Goal: Navigation & Orientation: Find specific page/section

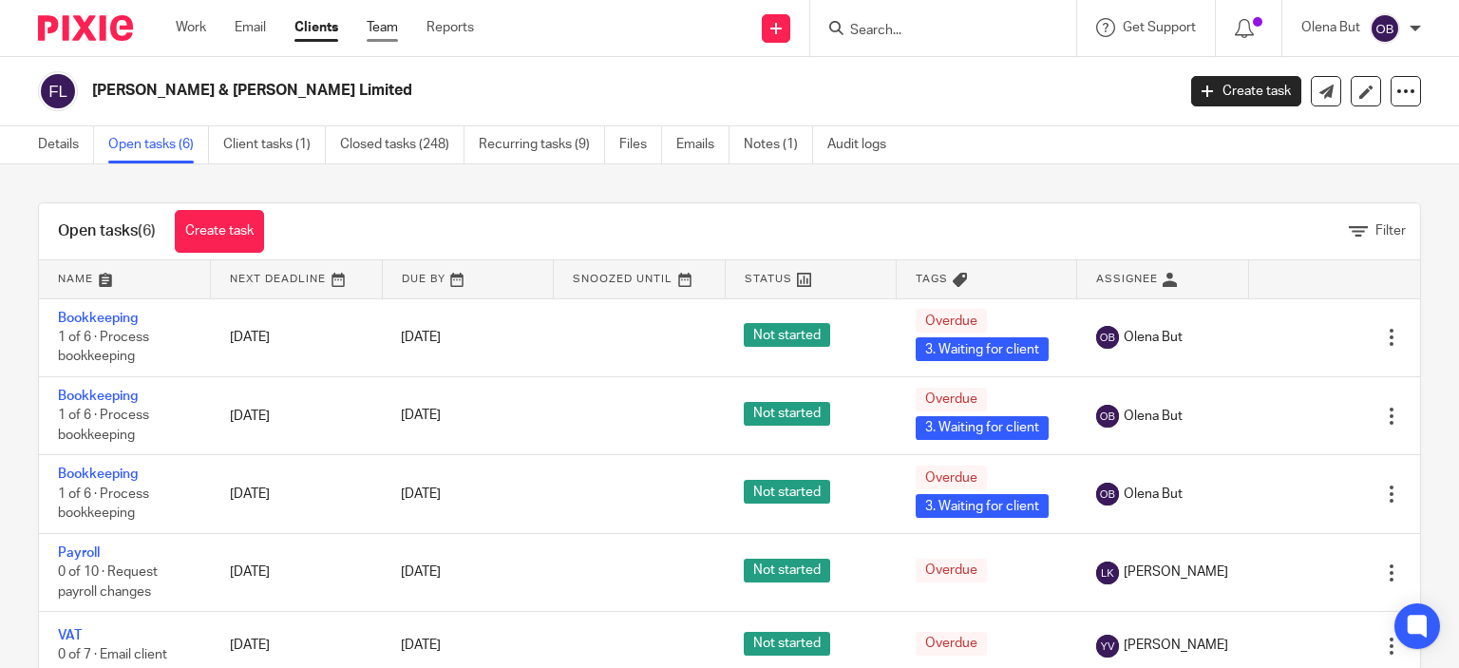
click at [391, 33] on link "Team" at bounding box center [382, 27] width 31 height 19
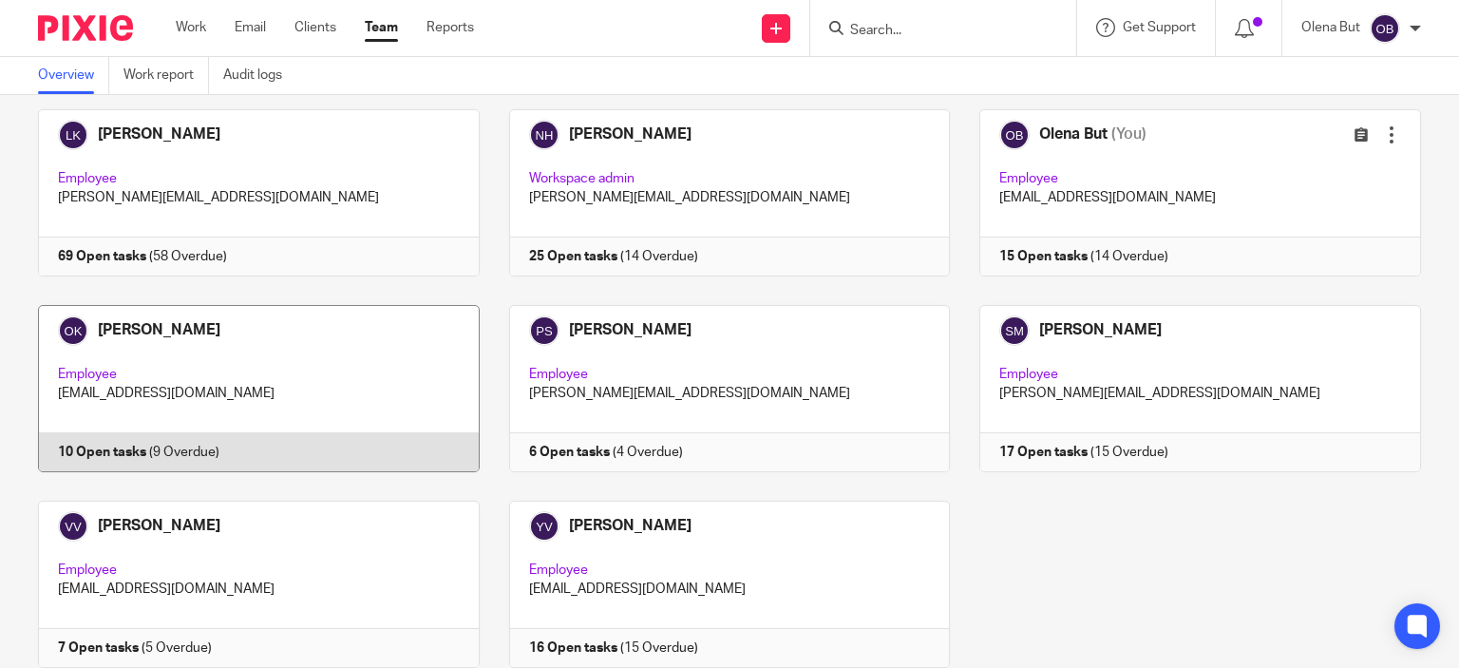
scroll to position [65, 0]
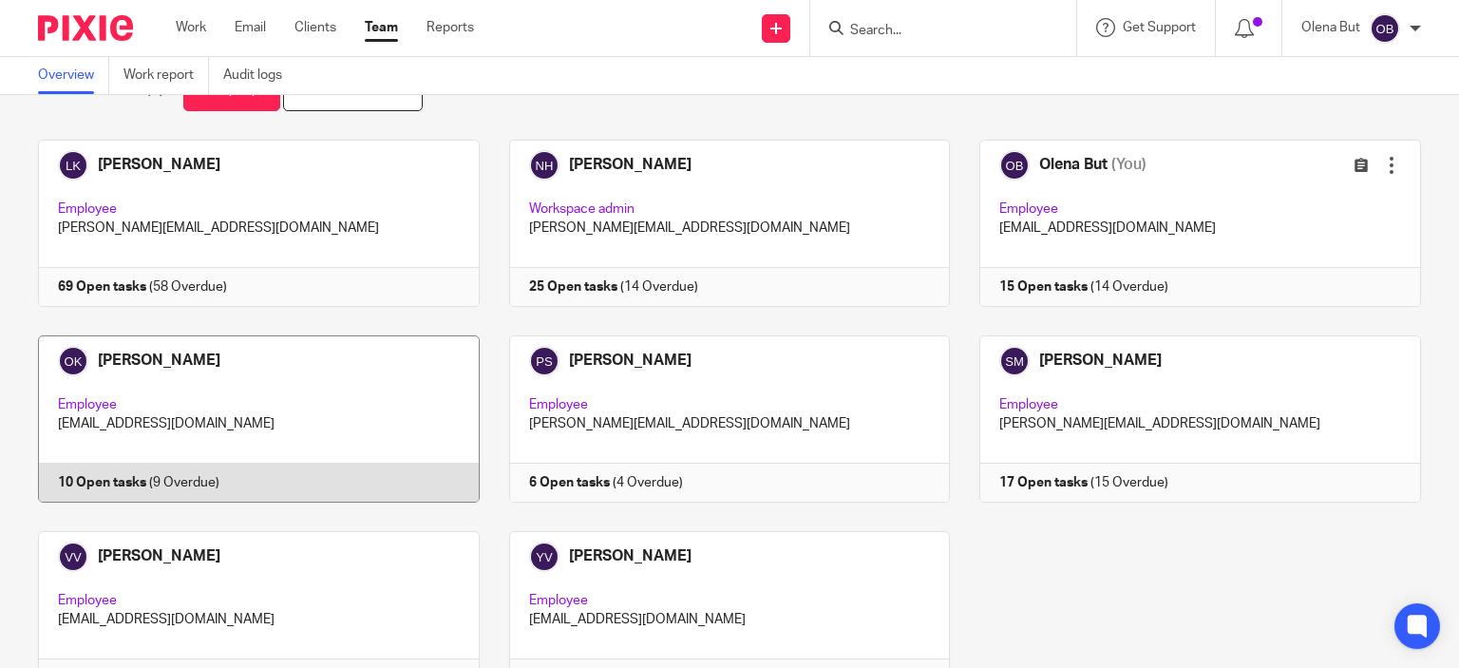
click at [284, 404] on link at bounding box center [244, 418] width 471 height 167
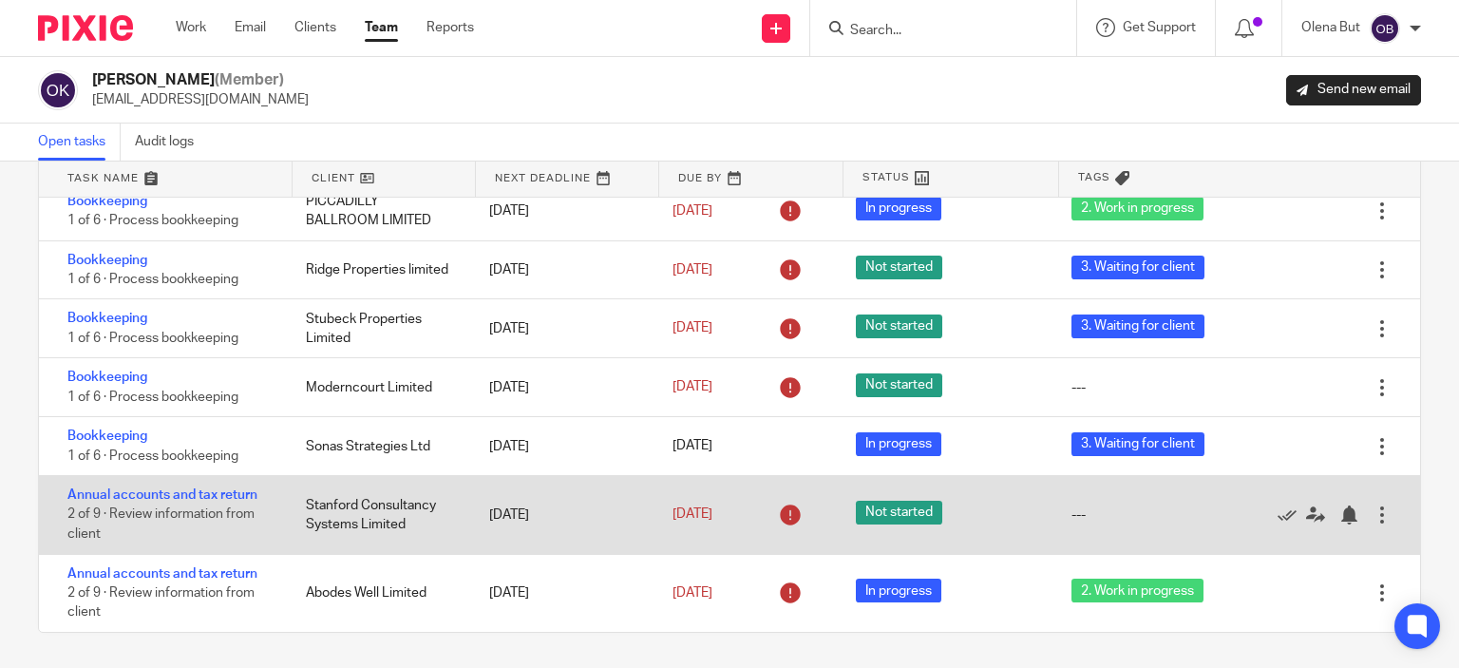
scroll to position [100, 0]
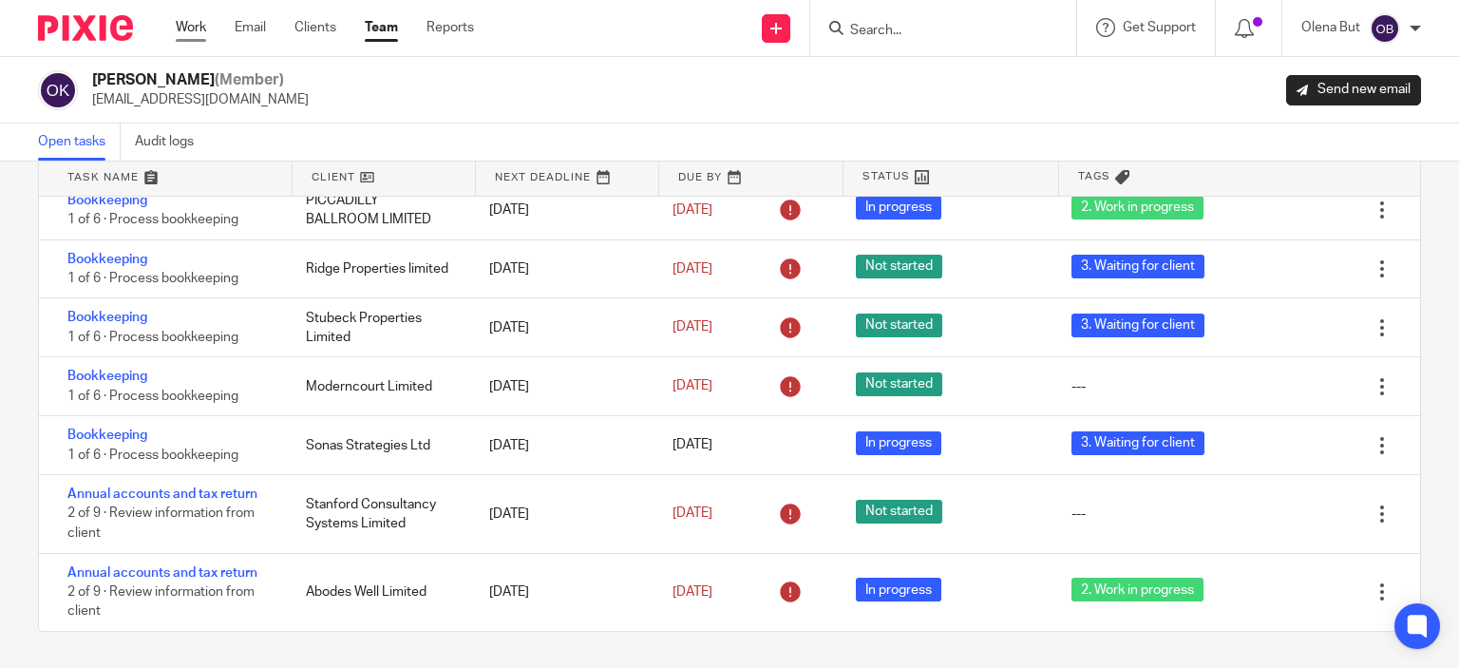
click at [191, 30] on link "Work" at bounding box center [191, 27] width 30 height 19
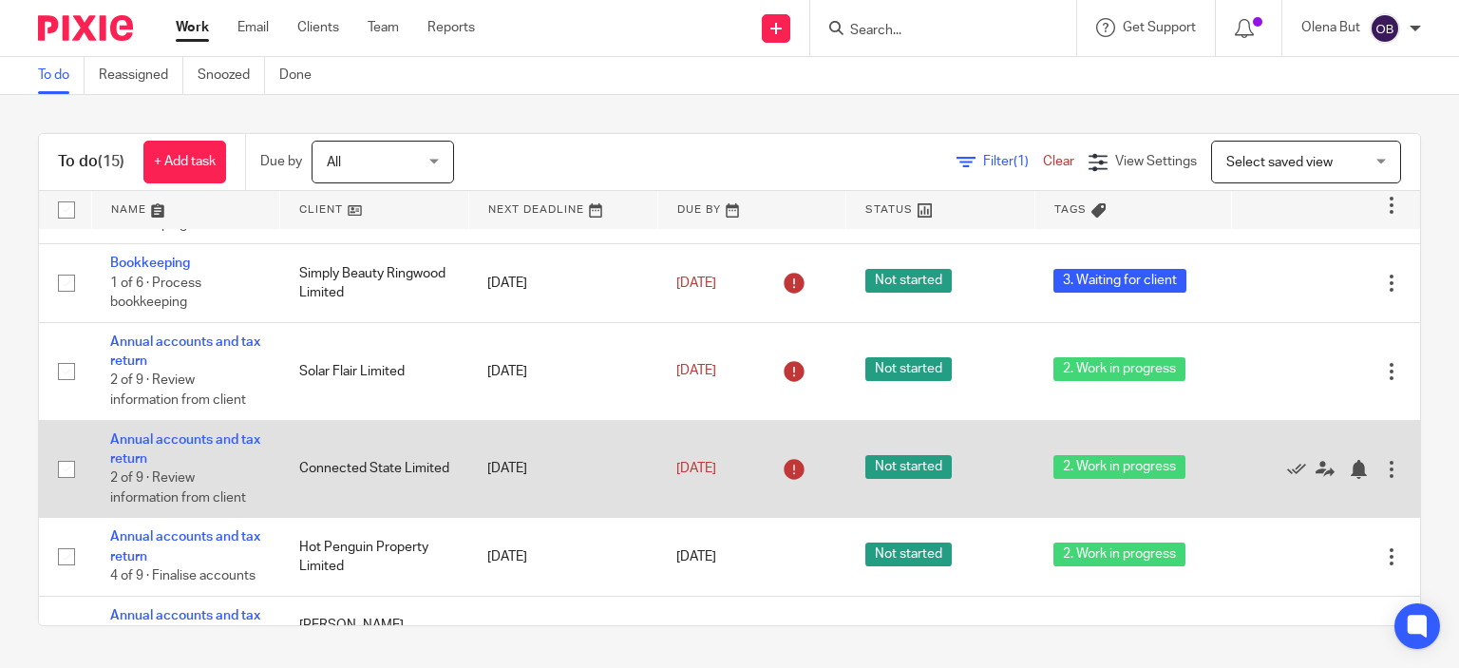
scroll to position [862, 0]
